Goal: Transaction & Acquisition: Download file/media

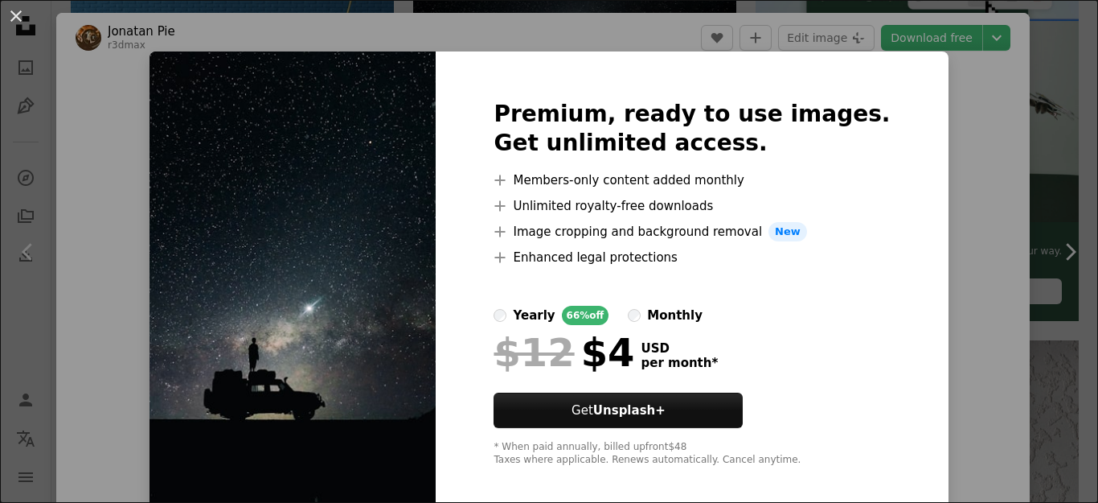
scroll to position [482, 0]
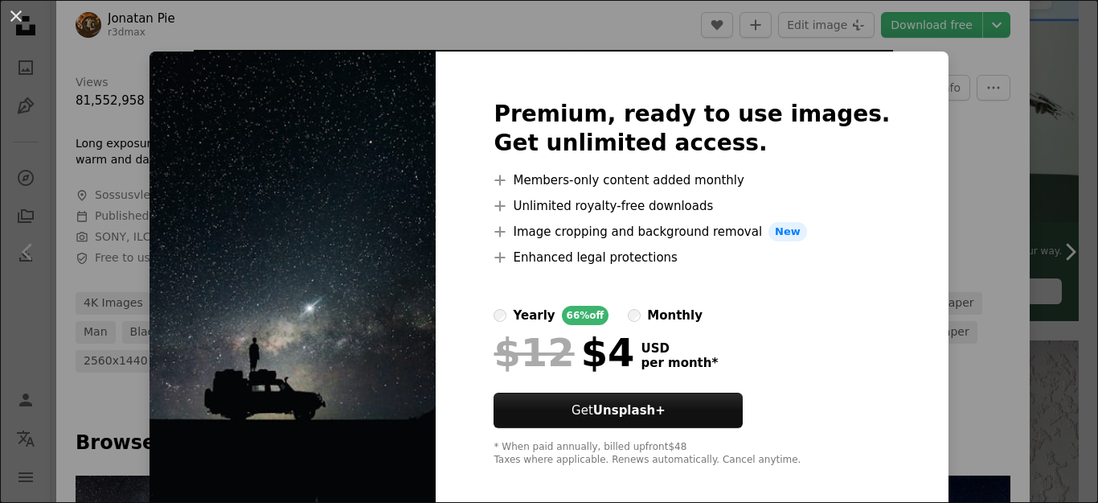
click at [1065, 30] on div "An X shape Premium, ready to use images. Get unlimited access. A plus sign Memb…" at bounding box center [549, 251] width 1098 height 503
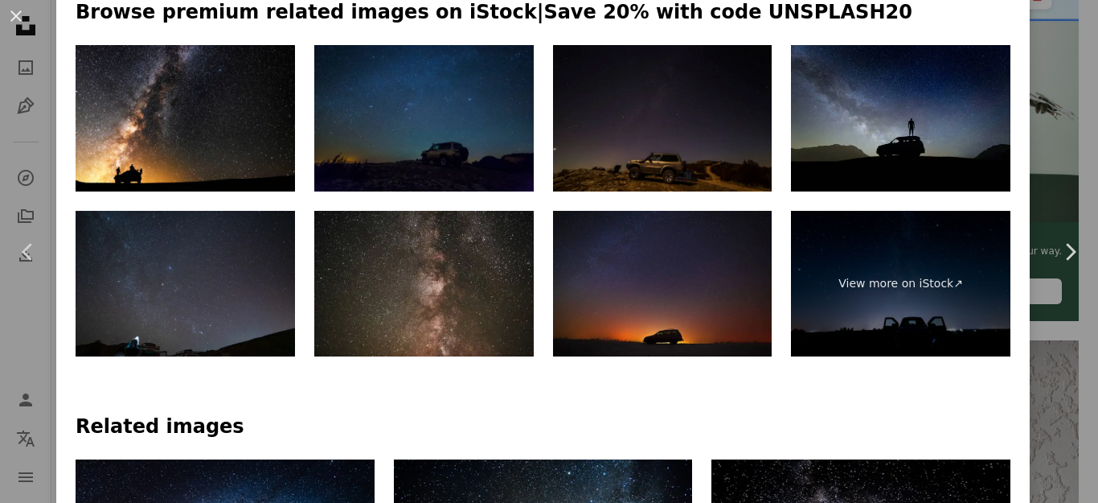
scroll to position [885, 0]
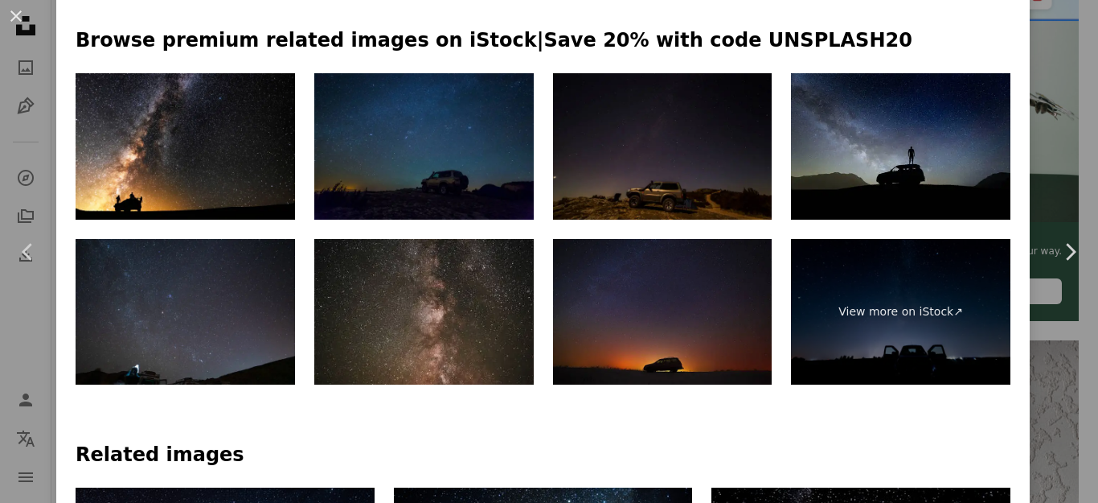
click at [676, 342] on img at bounding box center [663, 312] width 220 height 146
click at [829, 183] on img at bounding box center [901, 146] width 220 height 146
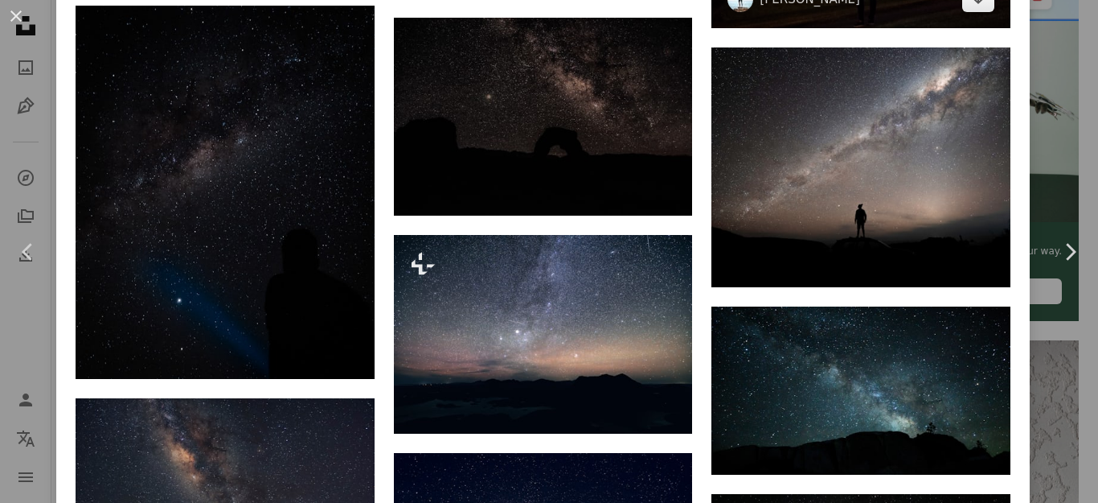
scroll to position [1769, 0]
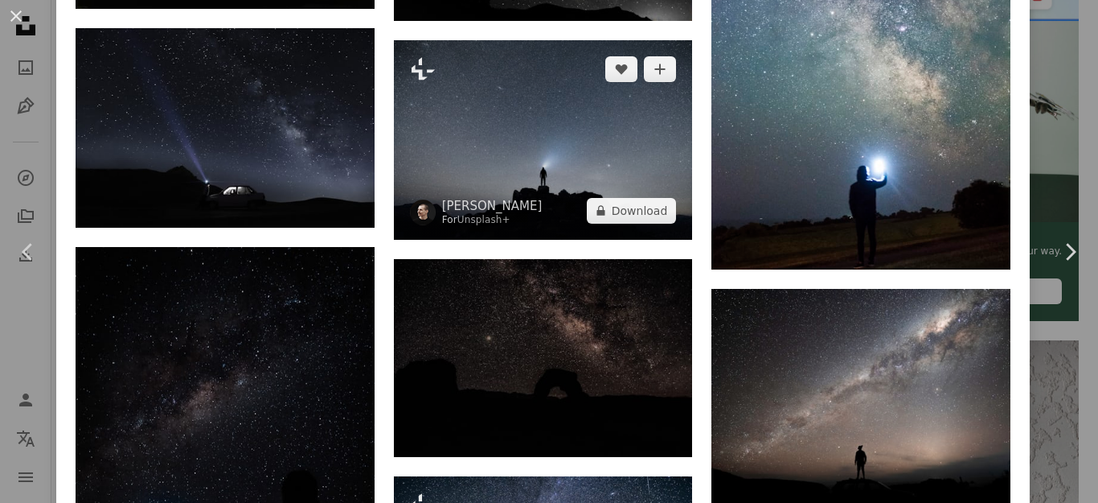
click at [607, 158] on img at bounding box center [543, 139] width 299 height 199
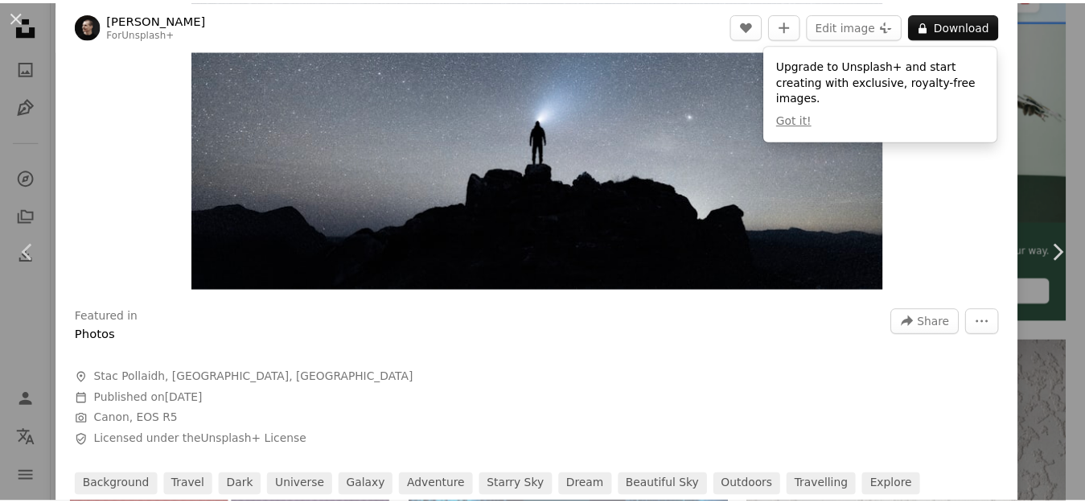
scroll to position [161, 0]
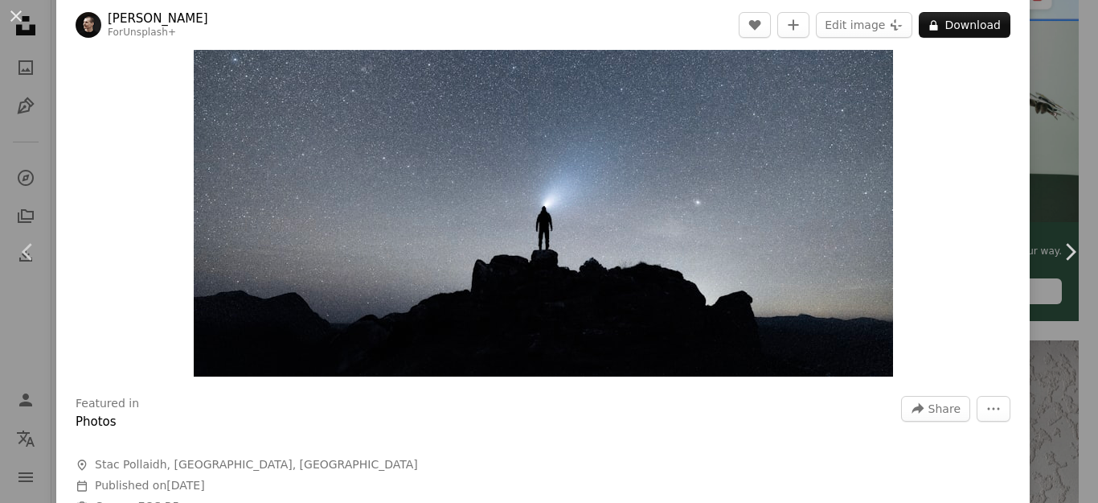
drag, startPoint x: 605, startPoint y: 215, endPoint x: 946, endPoint y: 53, distance: 376.6
click at [946, 53] on div "Zoom in" at bounding box center [543, 143] width 974 height 482
click at [940, 27] on icon "A lock" at bounding box center [934, 25] width 12 height 12
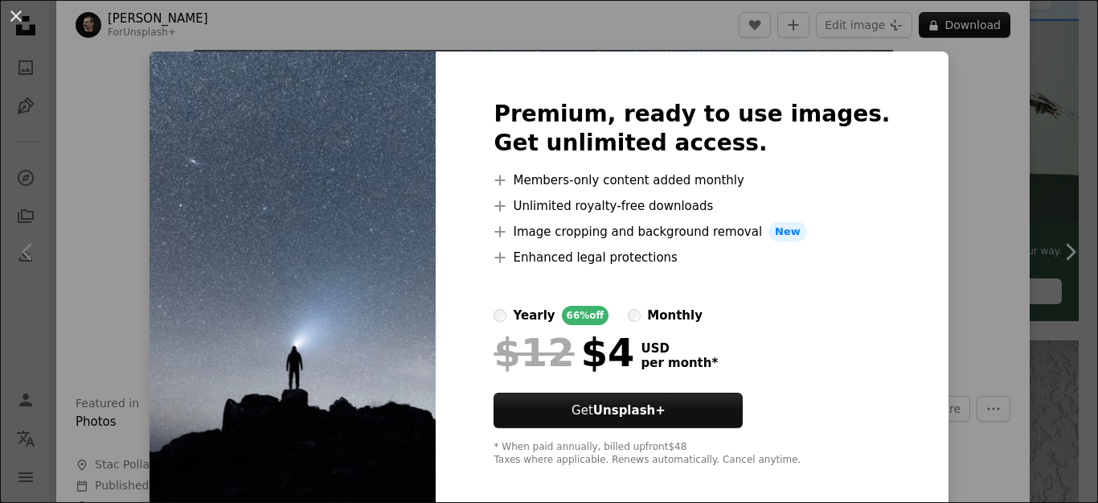
click at [1074, 76] on div "An X shape Premium, ready to use images. Get unlimited access. A plus sign Memb…" at bounding box center [549, 251] width 1098 height 503
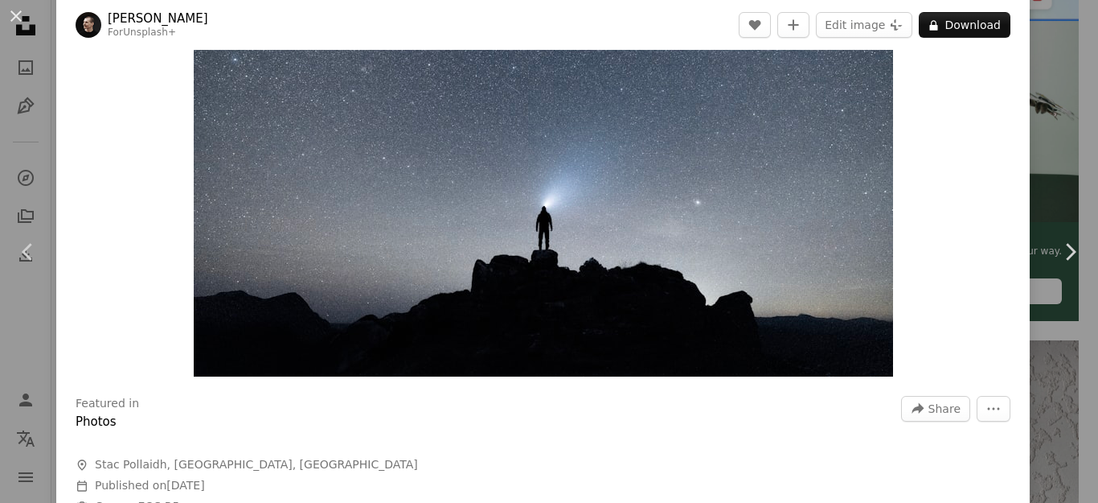
click at [1071, 77] on div "An X shape Chevron left Chevron right [PERSON_NAME] For Unsplash+ A heart A plu…" at bounding box center [549, 251] width 1098 height 503
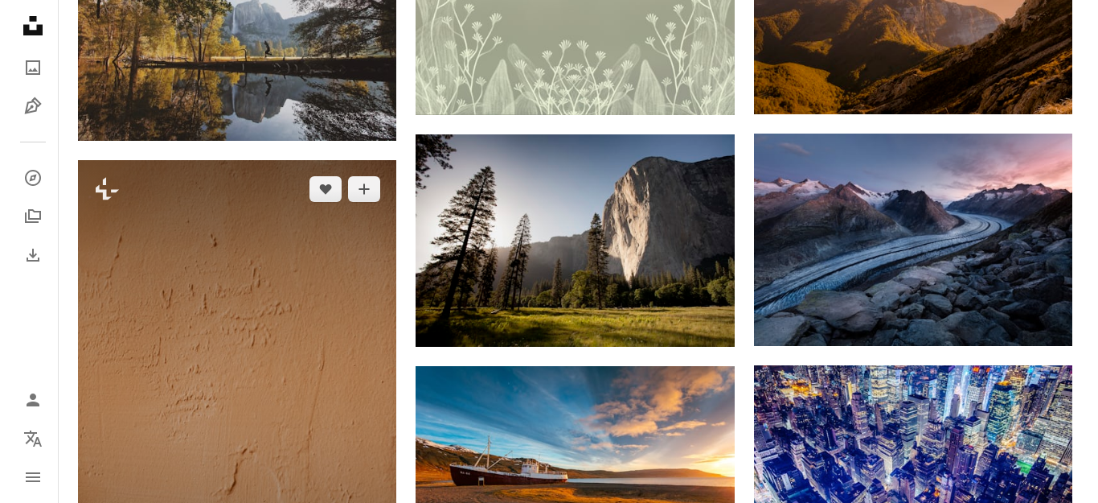
scroll to position [5629, 0]
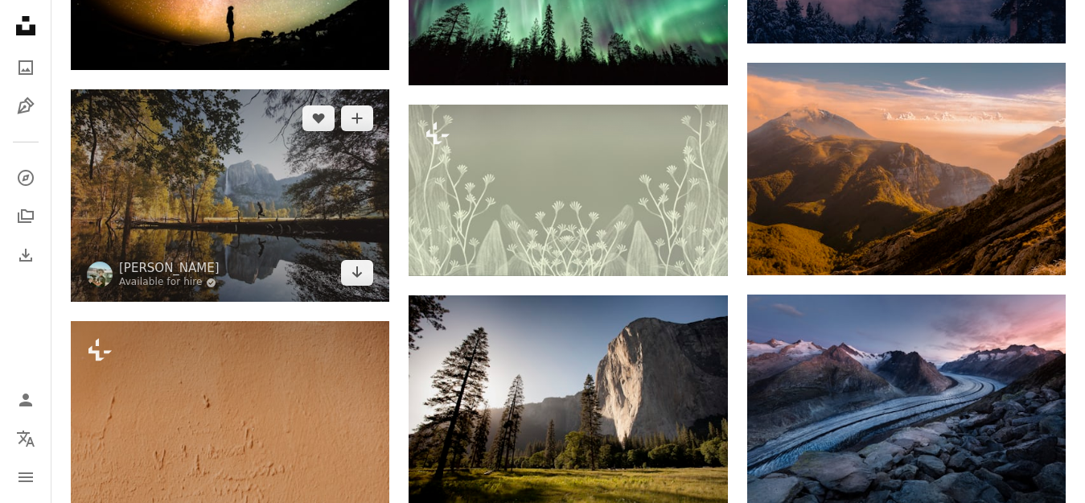
click at [317, 195] on img at bounding box center [230, 195] width 318 height 212
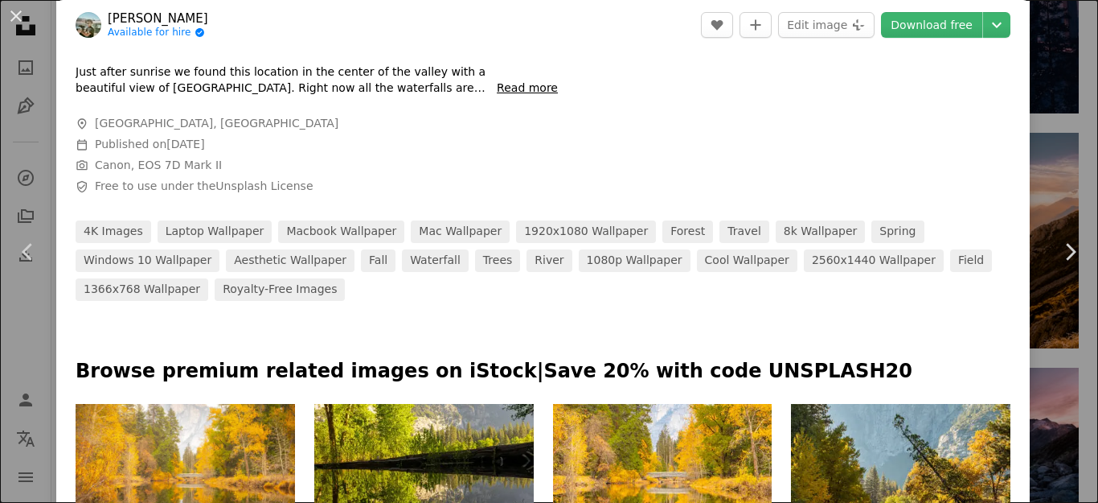
scroll to position [563, 0]
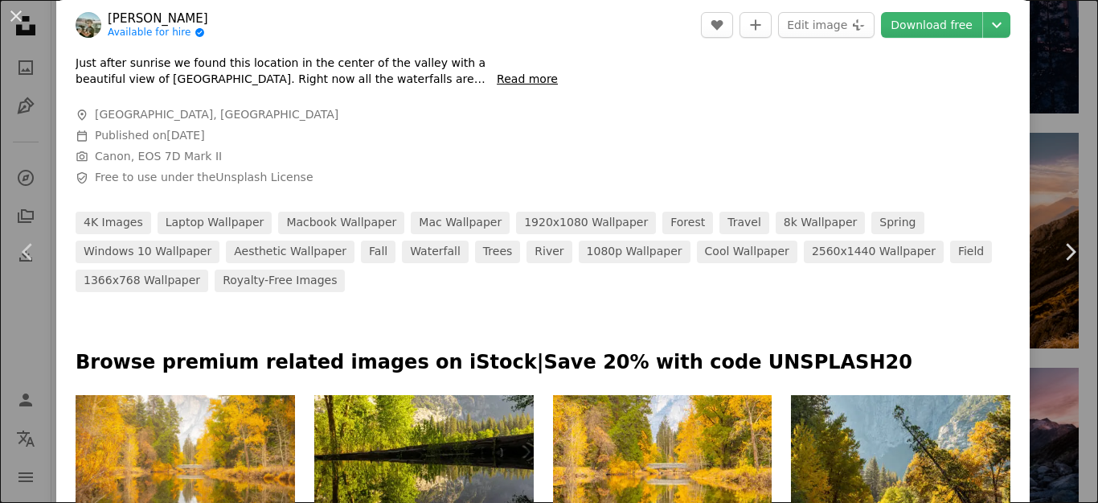
click at [733, 162] on div "Views 25,279,691 Downloads 168,477 Featured in Photos , Wallpapers A forward-ri…" at bounding box center [543, 137] width 974 height 309
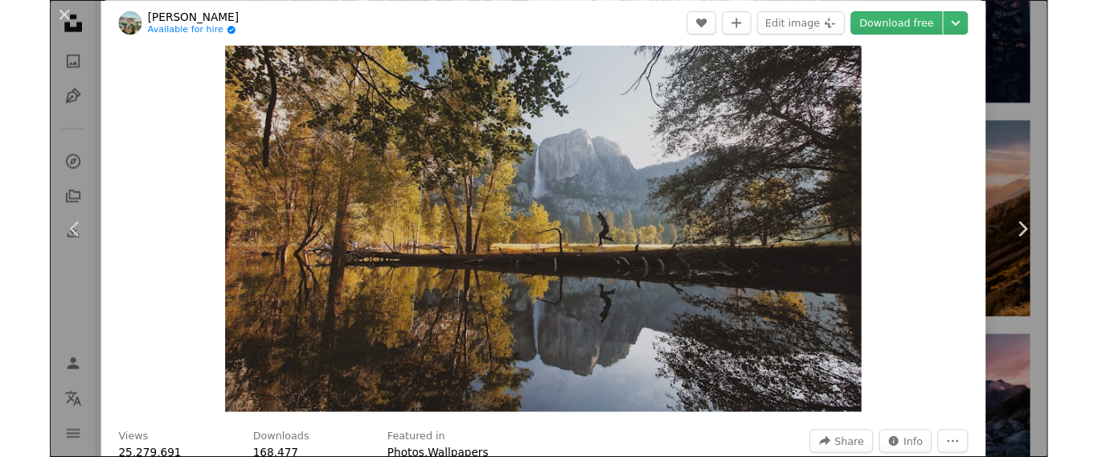
scroll to position [80, 0]
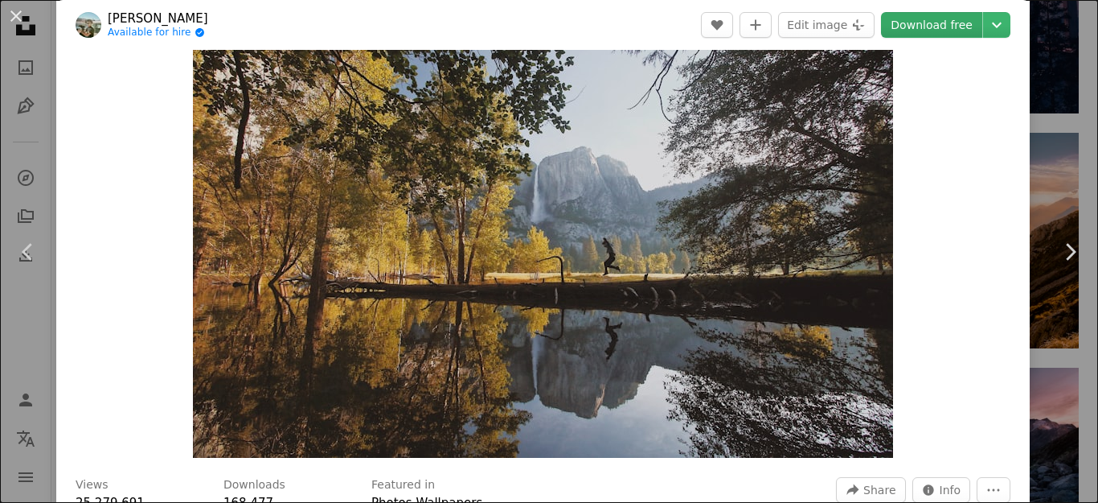
click at [936, 30] on link "Download free" at bounding box center [931, 25] width 101 height 26
